Goal: Information Seeking & Learning: Learn about a topic

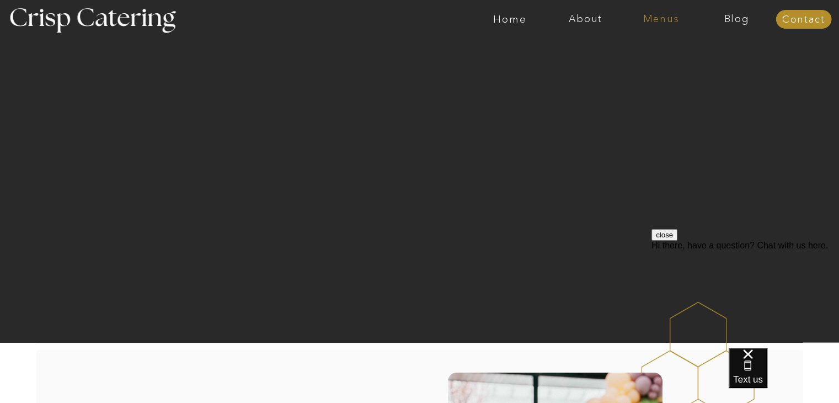
click at [658, 16] on nav "Menus" at bounding box center [661, 19] width 76 height 11
click at [653, 62] on nav "Winter (Sep-Feb)" at bounding box center [660, 65] width 90 height 10
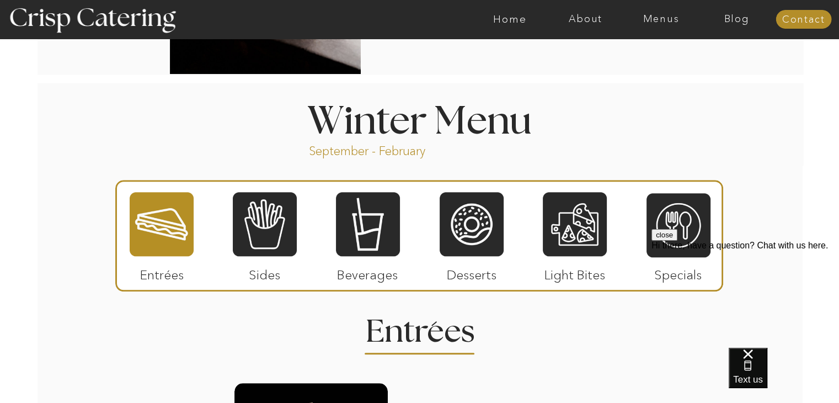
scroll to position [1154, 0]
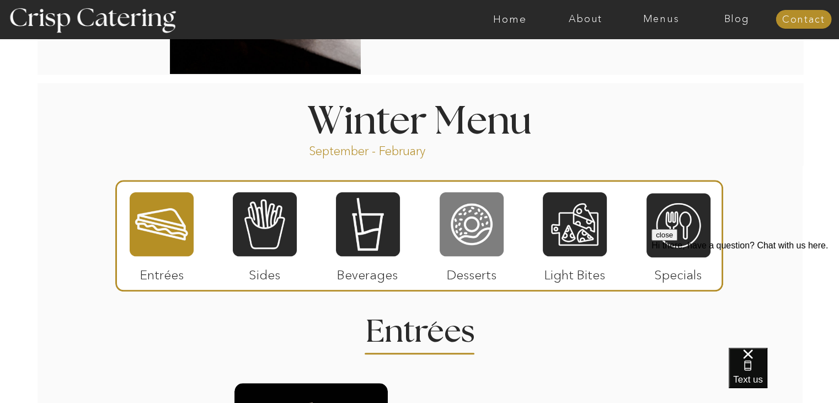
click at [470, 235] on div at bounding box center [472, 224] width 64 height 66
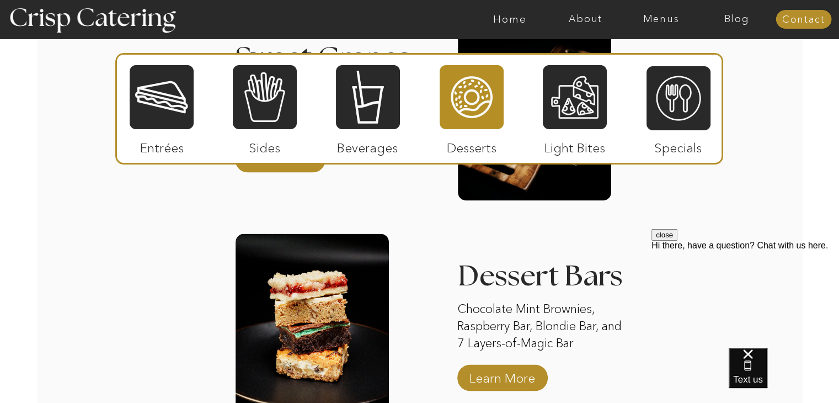
scroll to position [1769, 0]
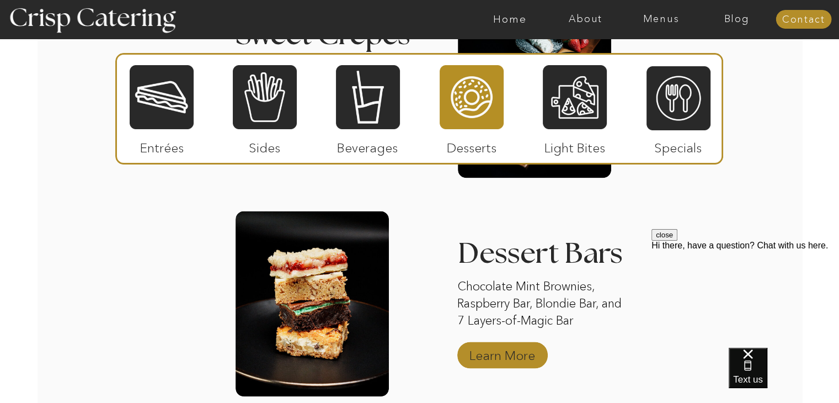
click at [510, 352] on p "Learn More" at bounding box center [502, 352] width 73 height 32
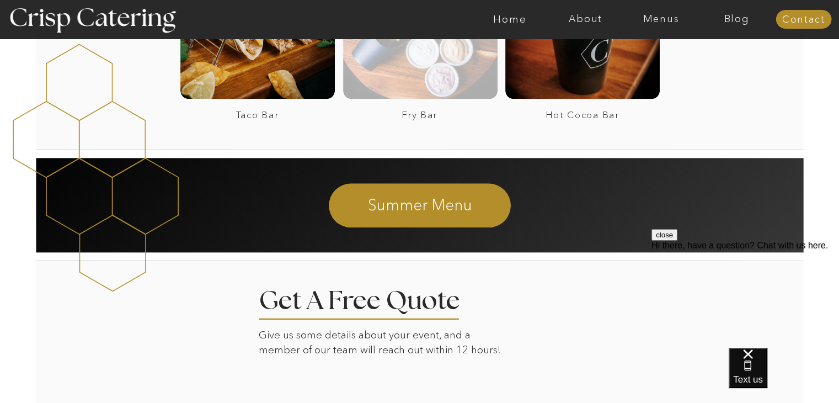
scroll to position [1321, 0]
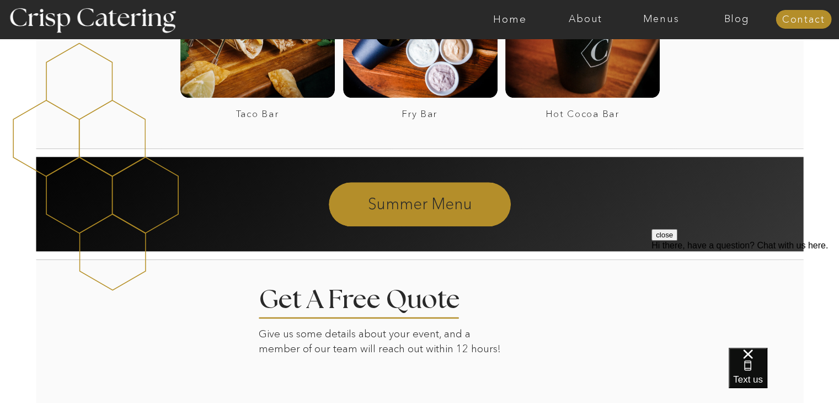
click at [424, 201] on p "Summer Menu" at bounding box center [420, 203] width 300 height 20
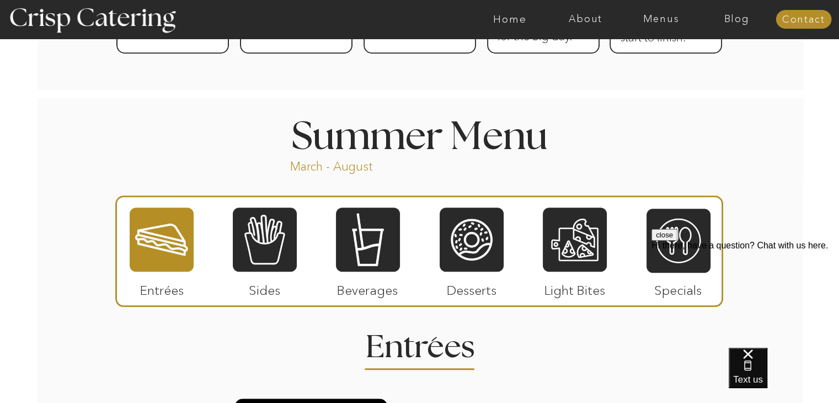
scroll to position [849, 0]
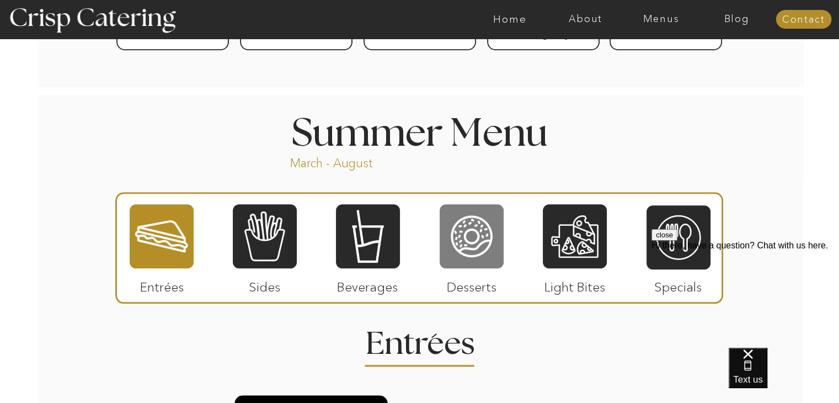
click at [466, 252] on div at bounding box center [472, 236] width 64 height 66
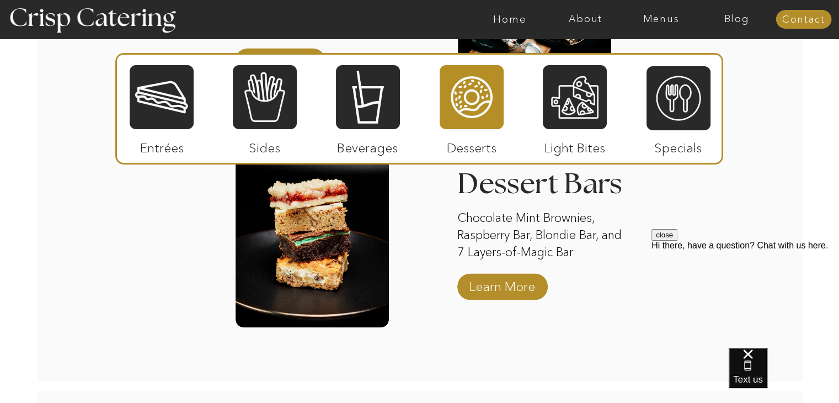
scroll to position [1529, 0]
